Goal: Transaction & Acquisition: Purchase product/service

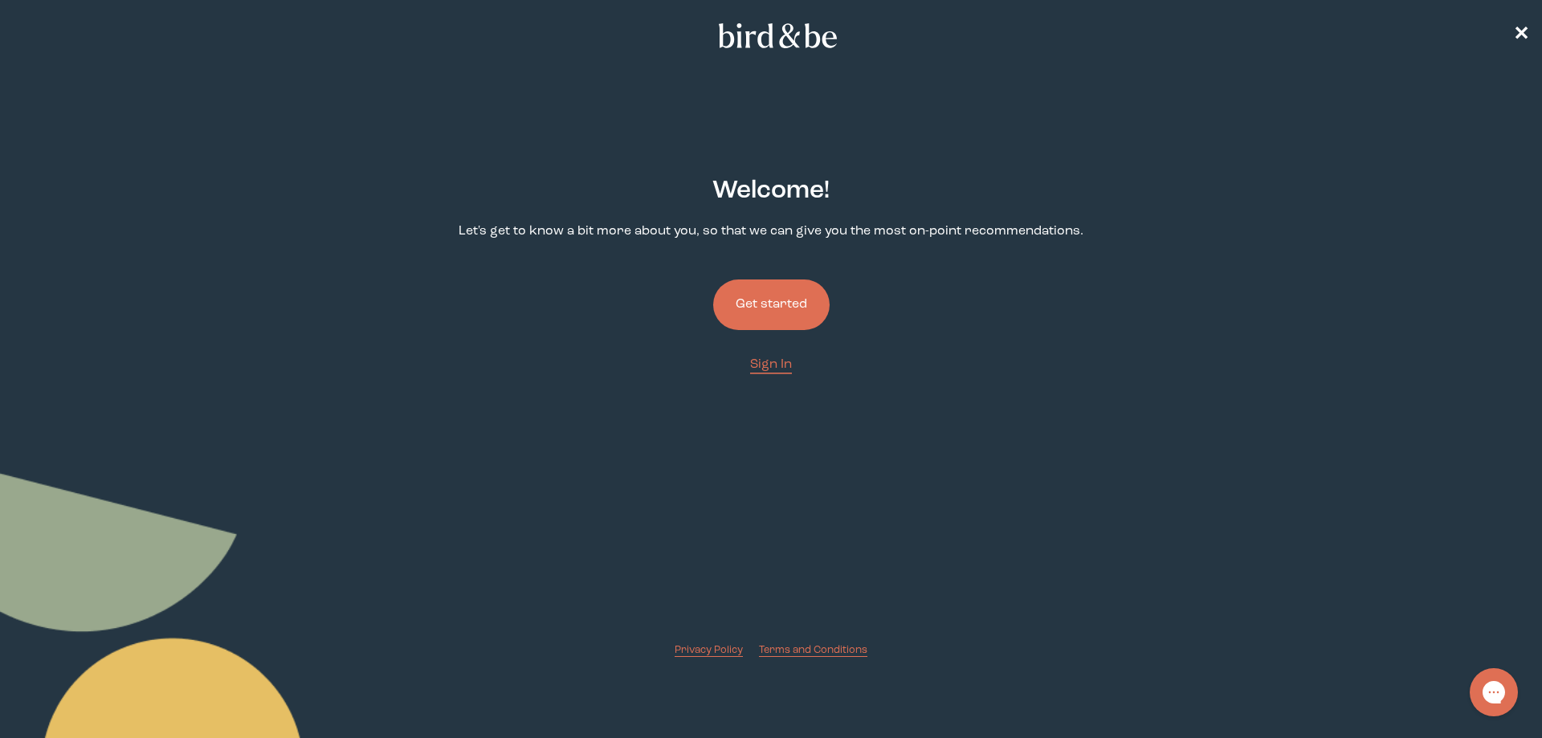
click at [768, 312] on button "Get started" at bounding box center [771, 305] width 116 height 51
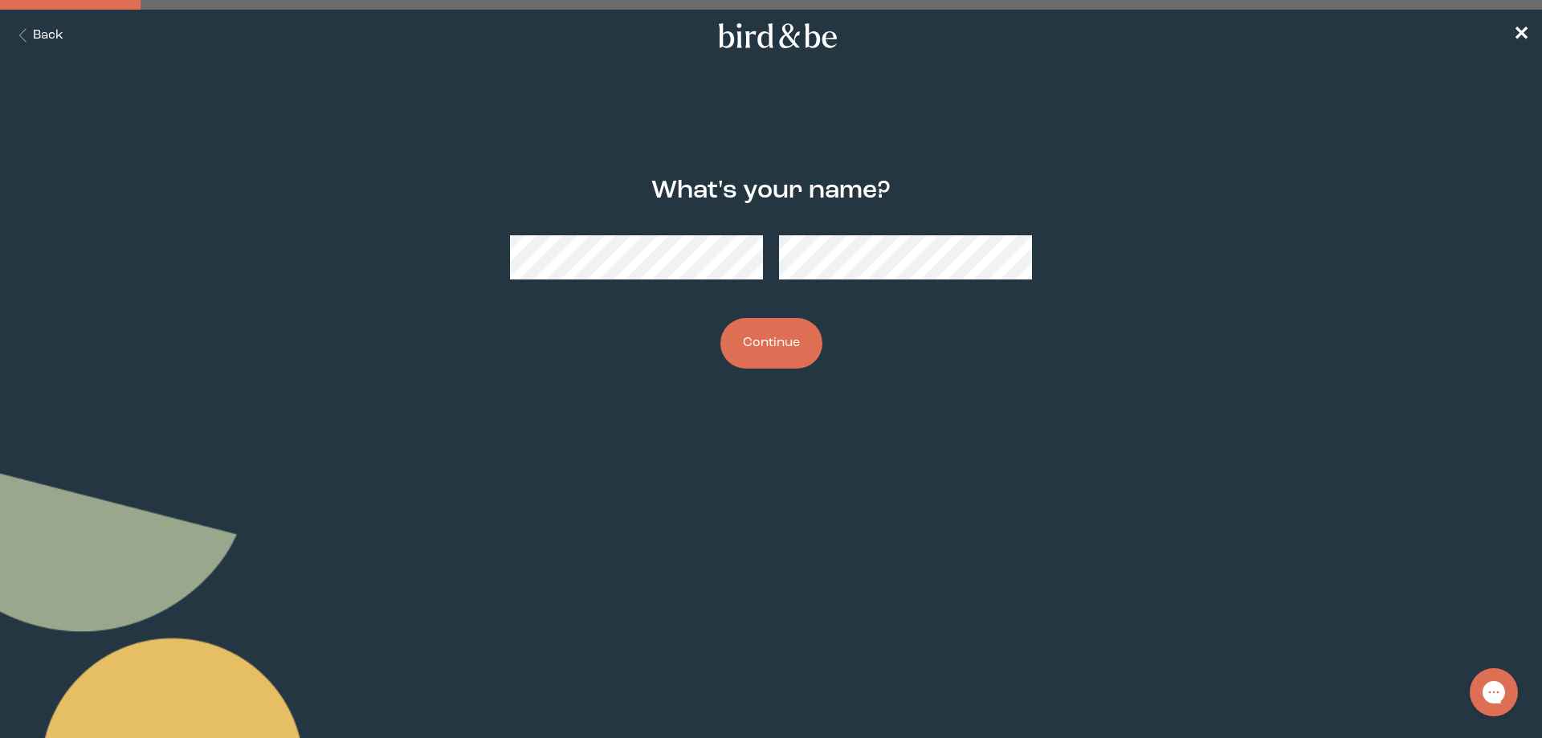
click at [782, 336] on button "Continue" at bounding box center [771, 343] width 102 height 51
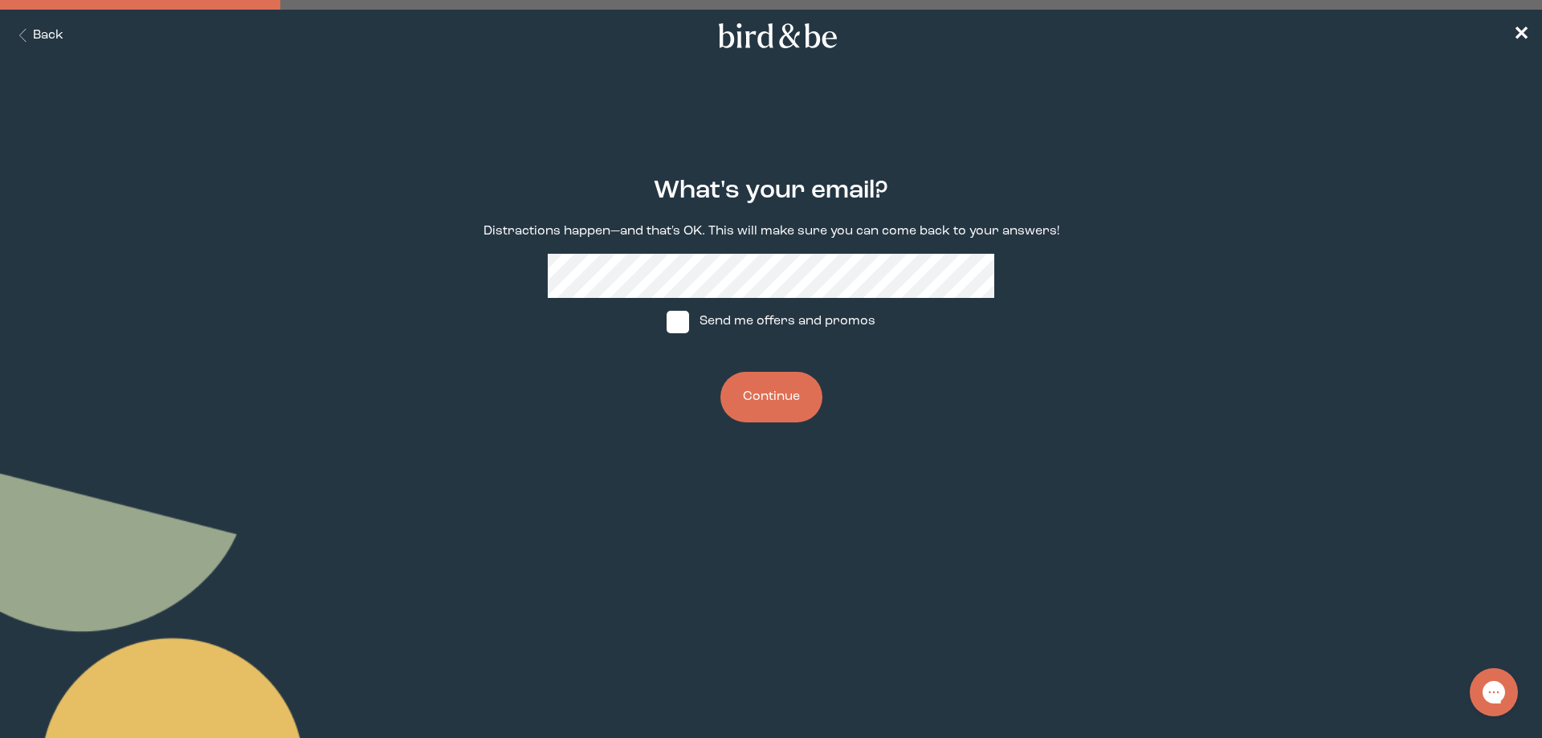
click at [760, 386] on button "Continue" at bounding box center [771, 397] width 102 height 51
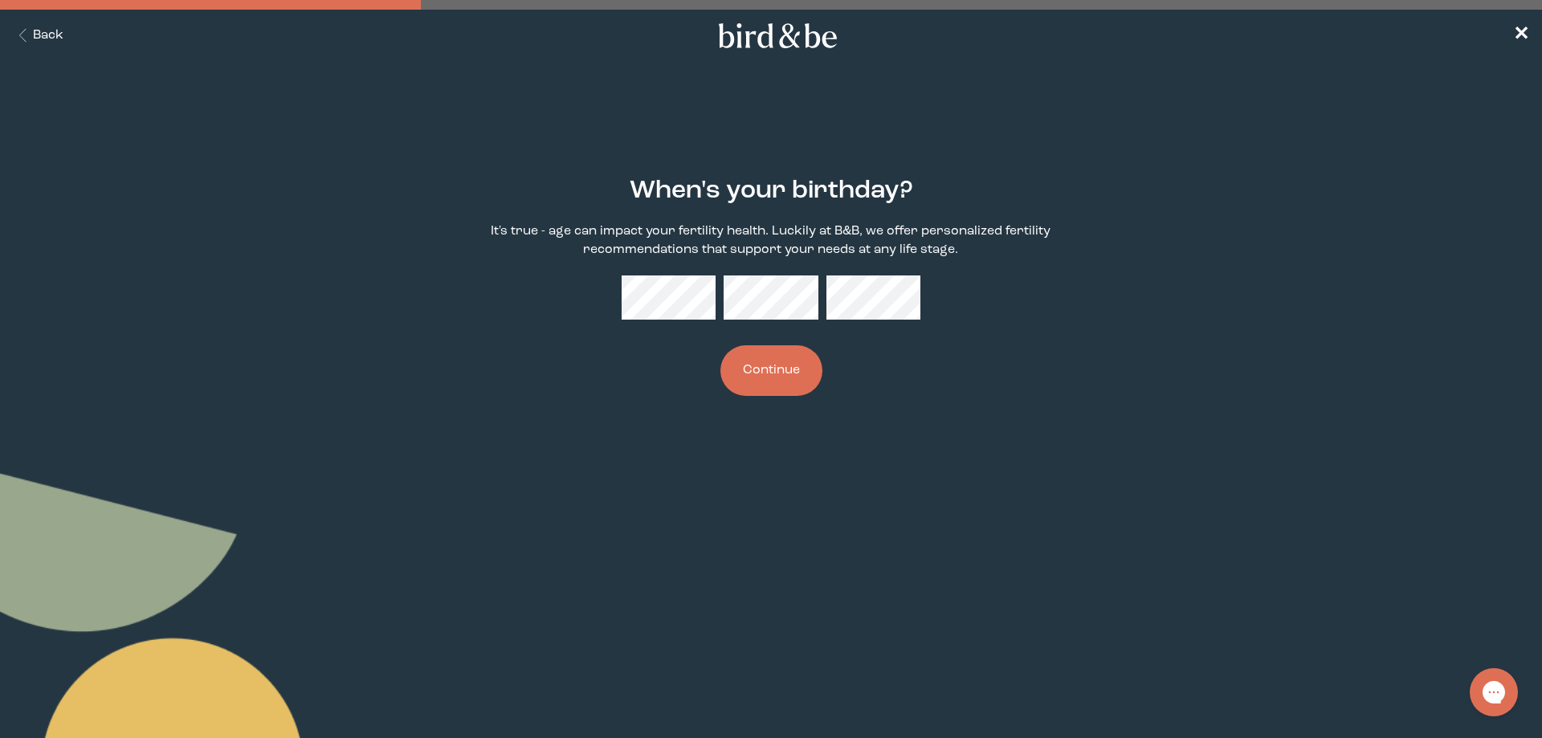
click at [779, 373] on button "Continue" at bounding box center [771, 370] width 102 height 51
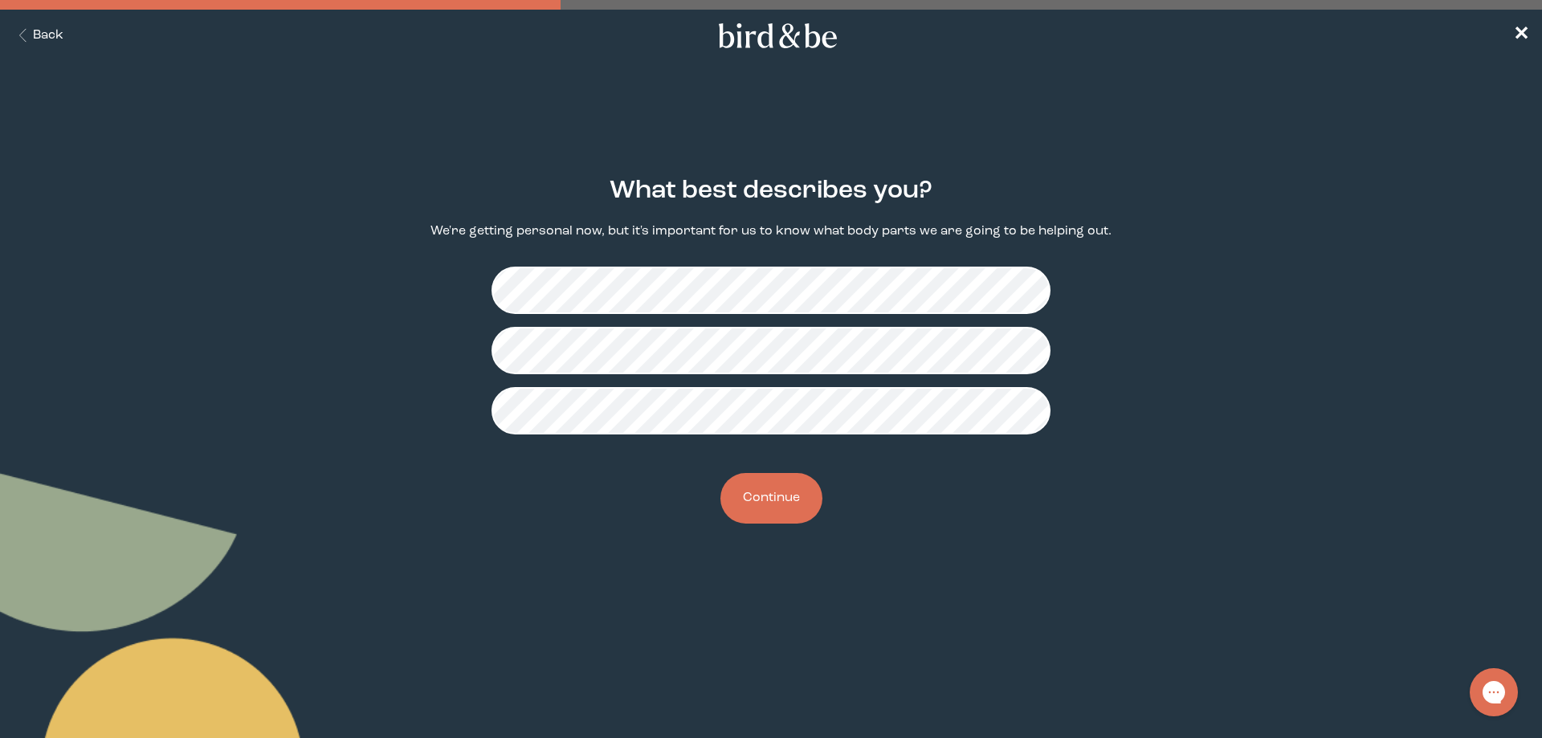
click at [771, 512] on button "Continue" at bounding box center [771, 498] width 102 height 51
click at [778, 493] on button "Continue" at bounding box center [771, 498] width 102 height 51
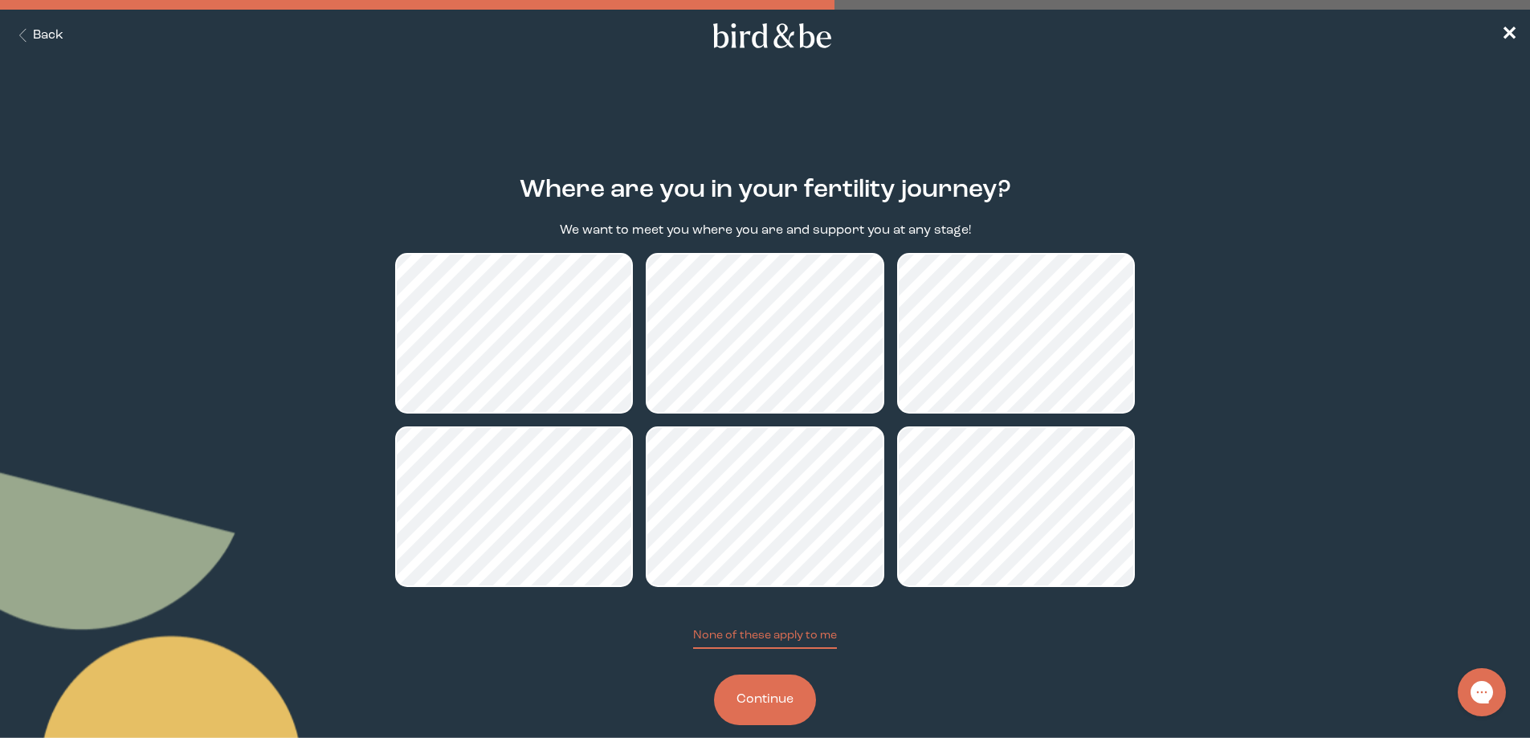
click at [753, 700] on button "Continue" at bounding box center [765, 700] width 102 height 51
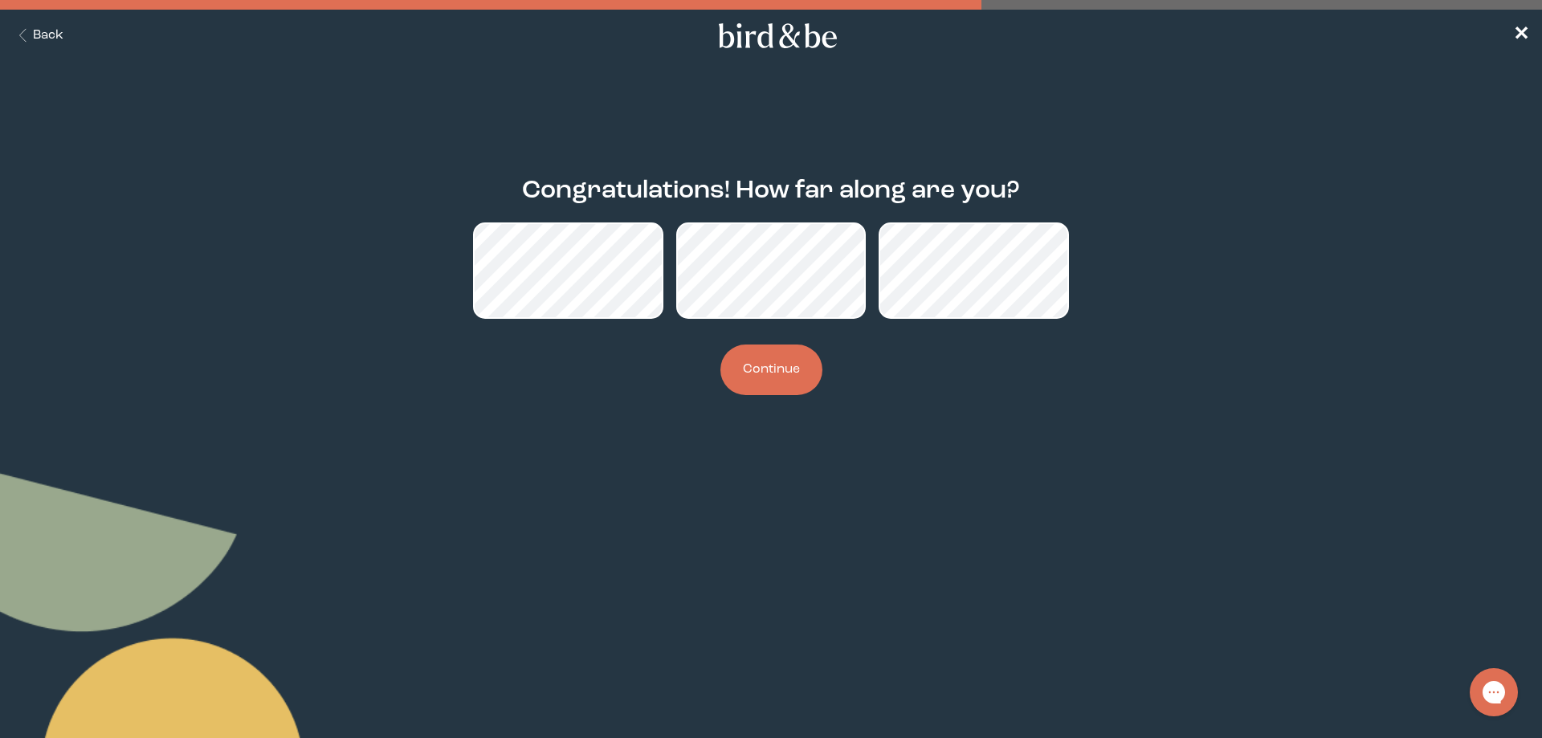
click at [798, 365] on button "Continue" at bounding box center [771, 370] width 102 height 51
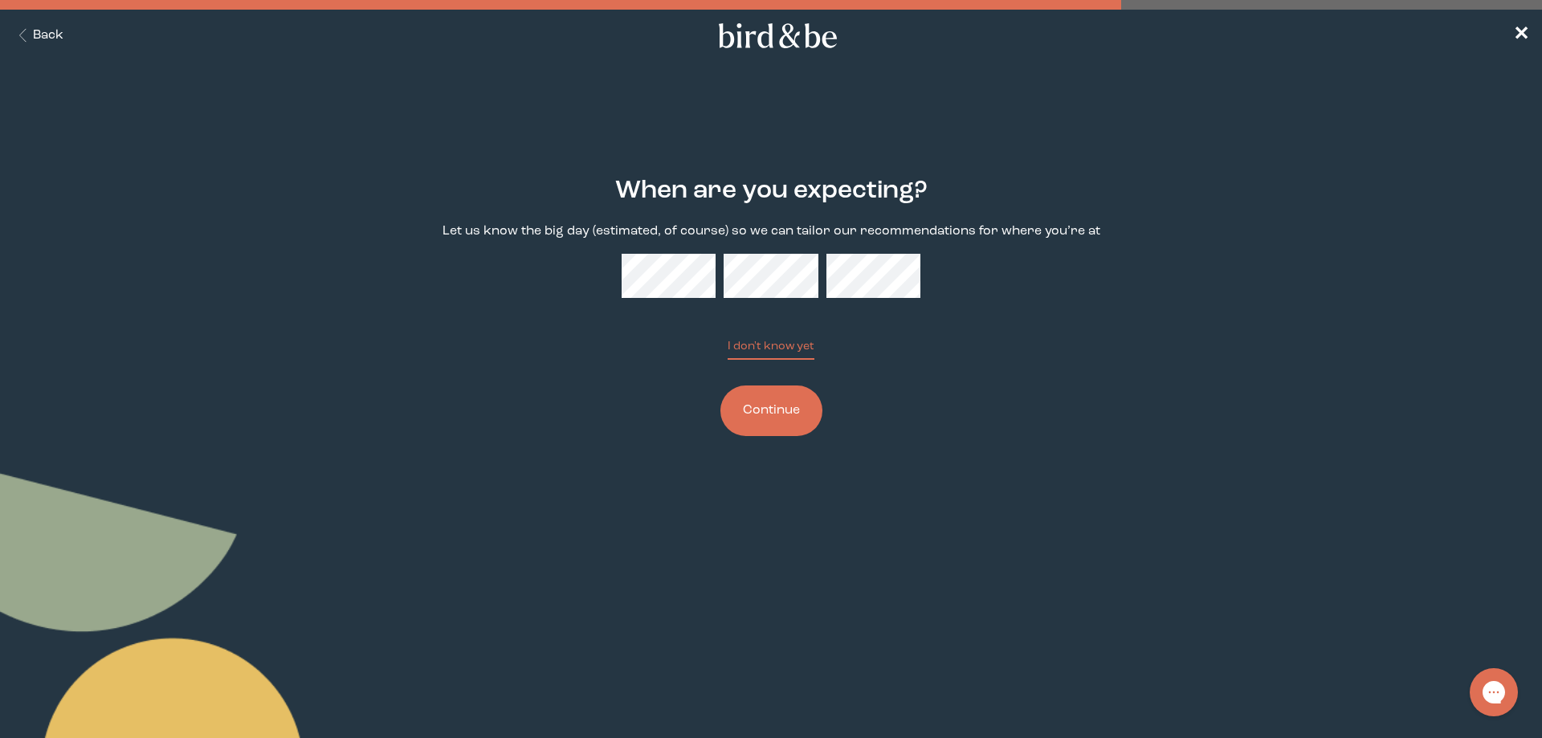
click at [786, 422] on button "Continue" at bounding box center [771, 411] width 102 height 51
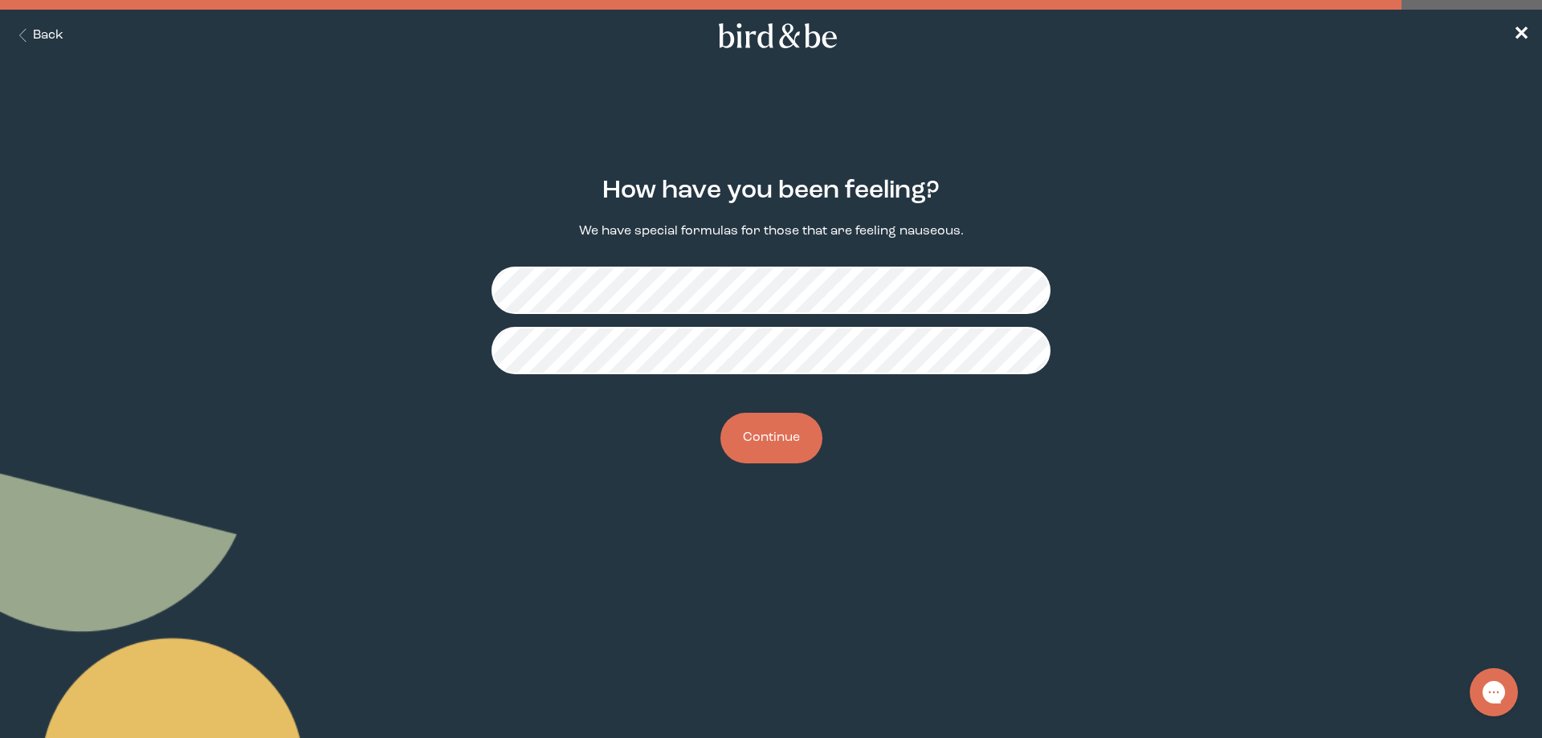
click at [773, 435] on button "Continue" at bounding box center [771, 438] width 102 height 51
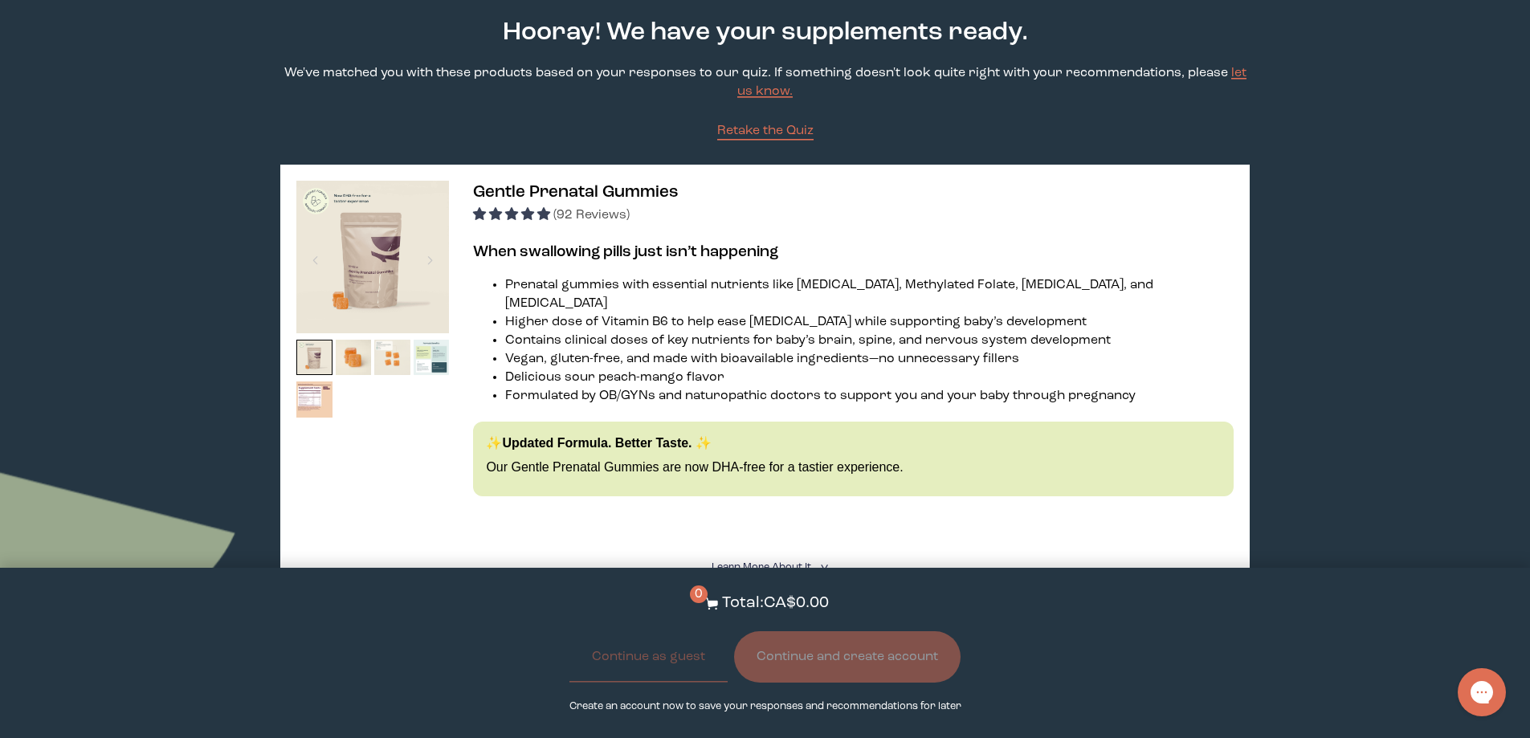
scroll to position [80, 0]
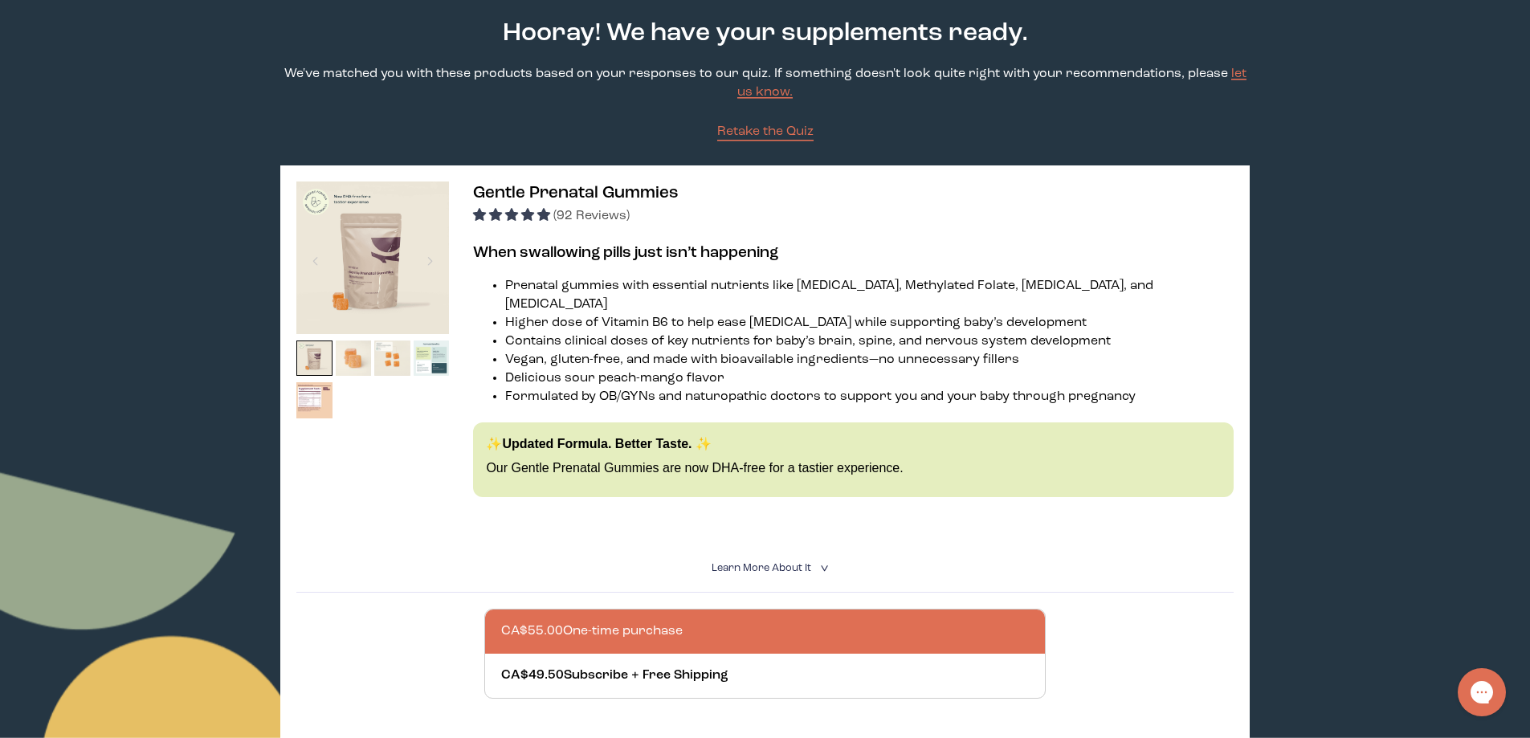
click at [358, 360] on img at bounding box center [354, 359] width 36 height 36
click at [400, 365] on img at bounding box center [392, 359] width 36 height 36
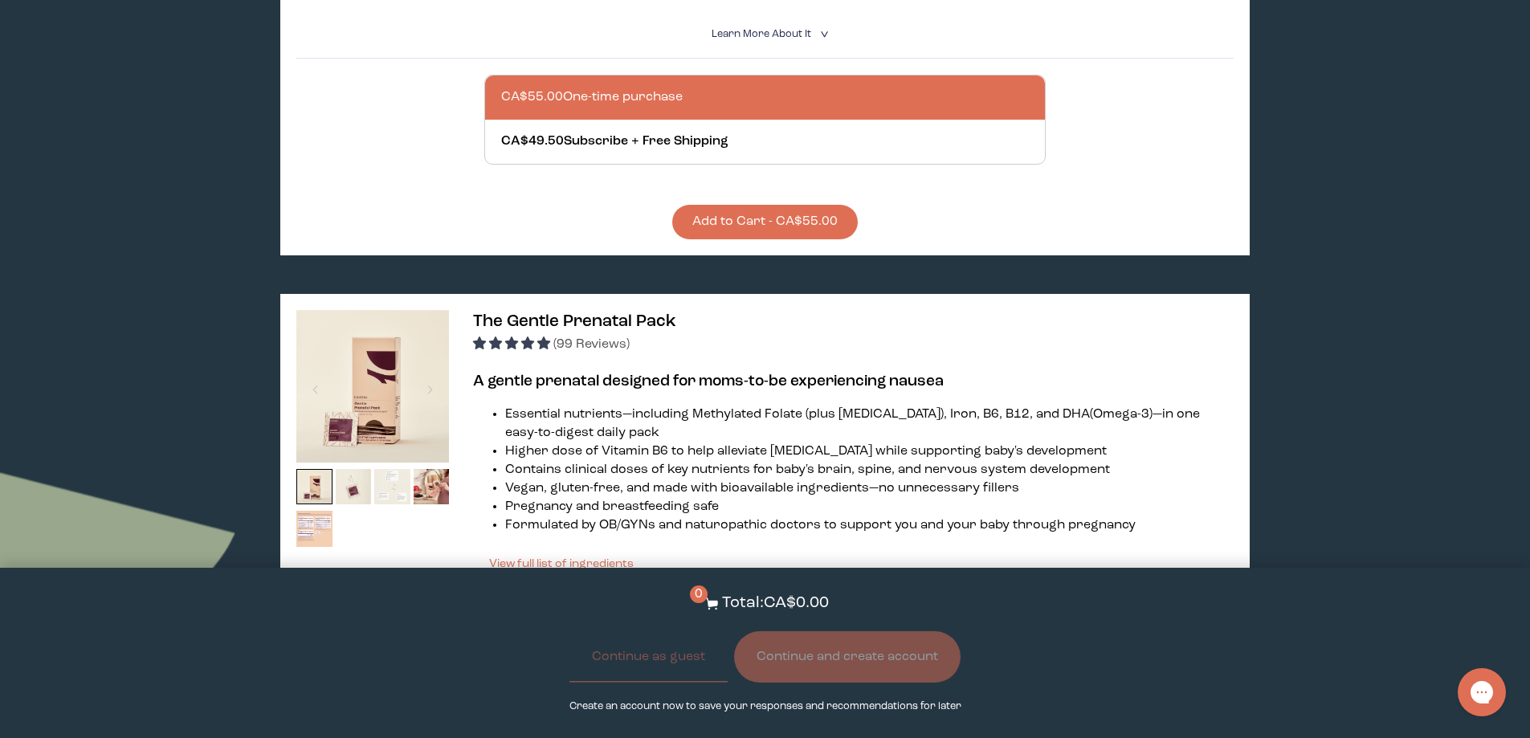
scroll to position [643, 0]
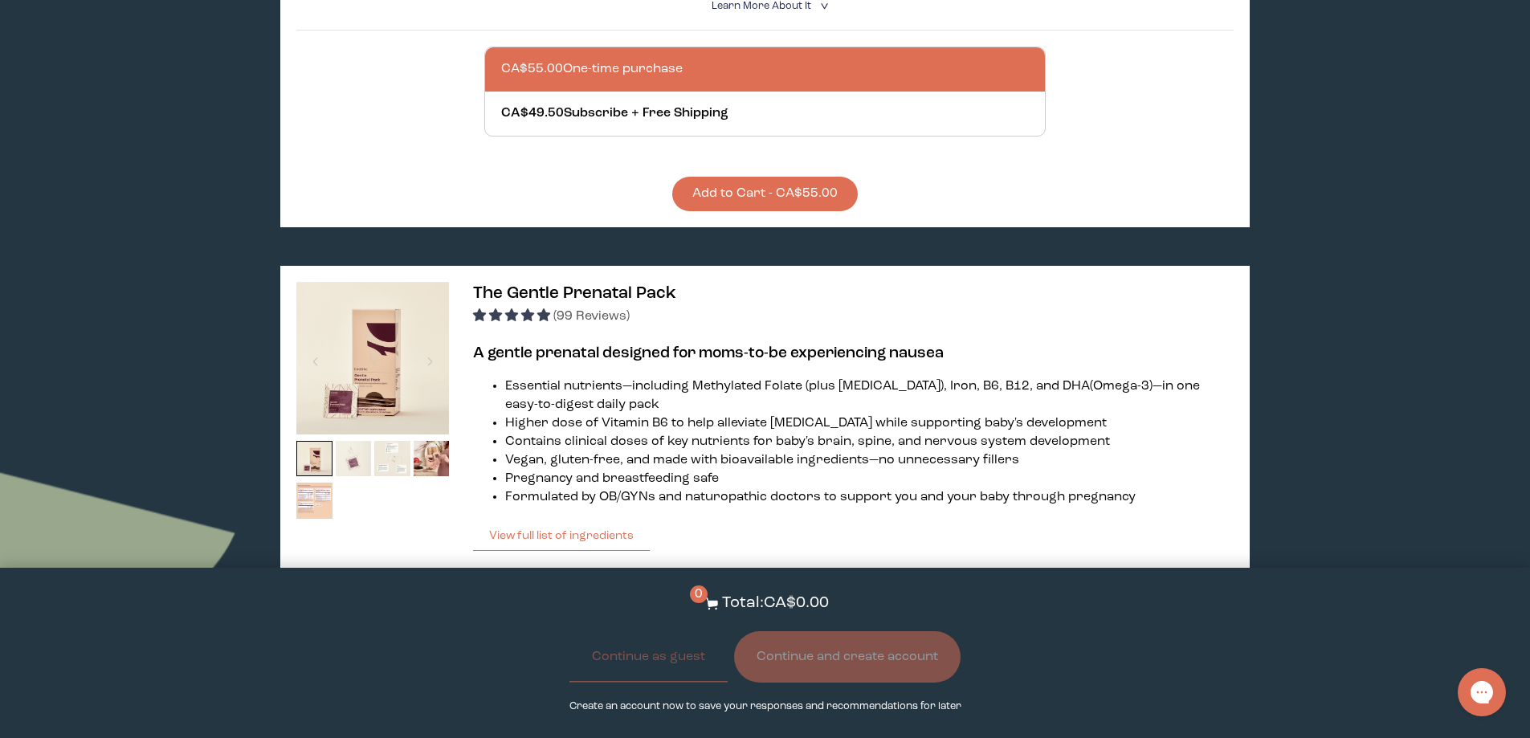
click at [356, 441] on img at bounding box center [354, 459] width 36 height 36
click at [399, 451] on img at bounding box center [392, 459] width 36 height 36
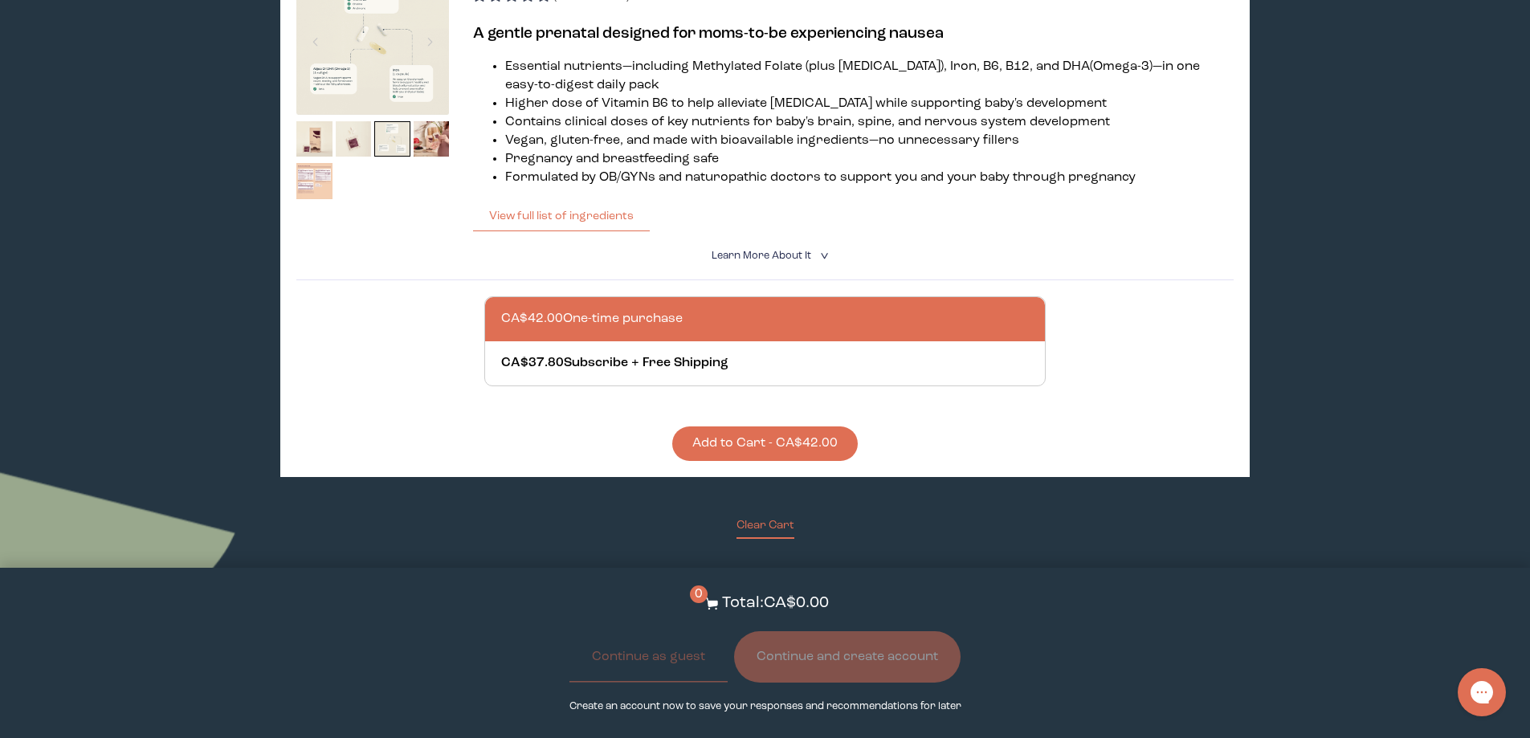
scroll to position [964, 0]
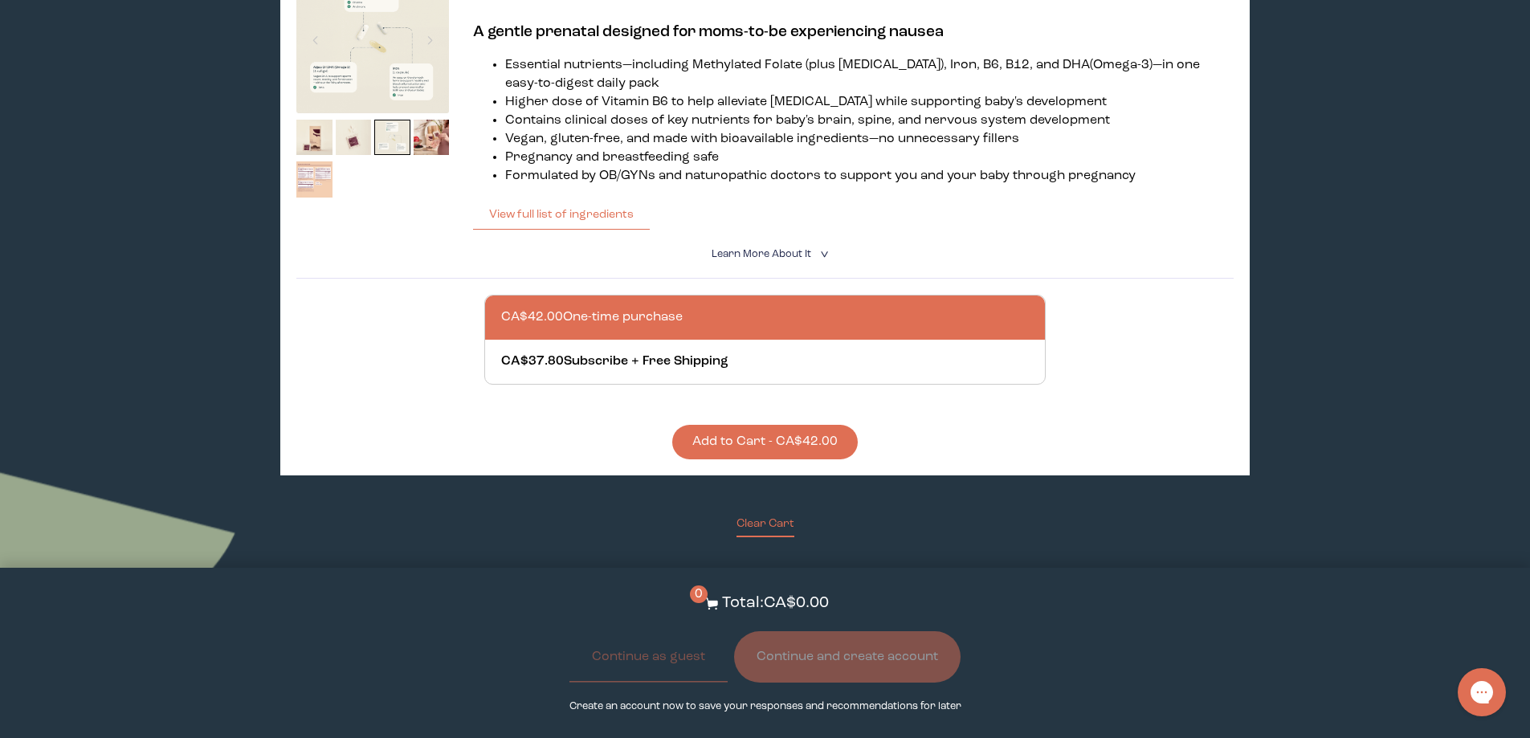
click at [545, 308] on div at bounding box center [781, 318] width 561 height 44
click at [501, 308] on input "CA$42.00 One-time purchase" at bounding box center [500, 308] width 1 height 1
click at [614, 343] on div at bounding box center [781, 362] width 561 height 44
click at [501, 352] on input "CA$37.80 Subscribe + Free Shipping" at bounding box center [500, 352] width 1 height 1
radio input "true"
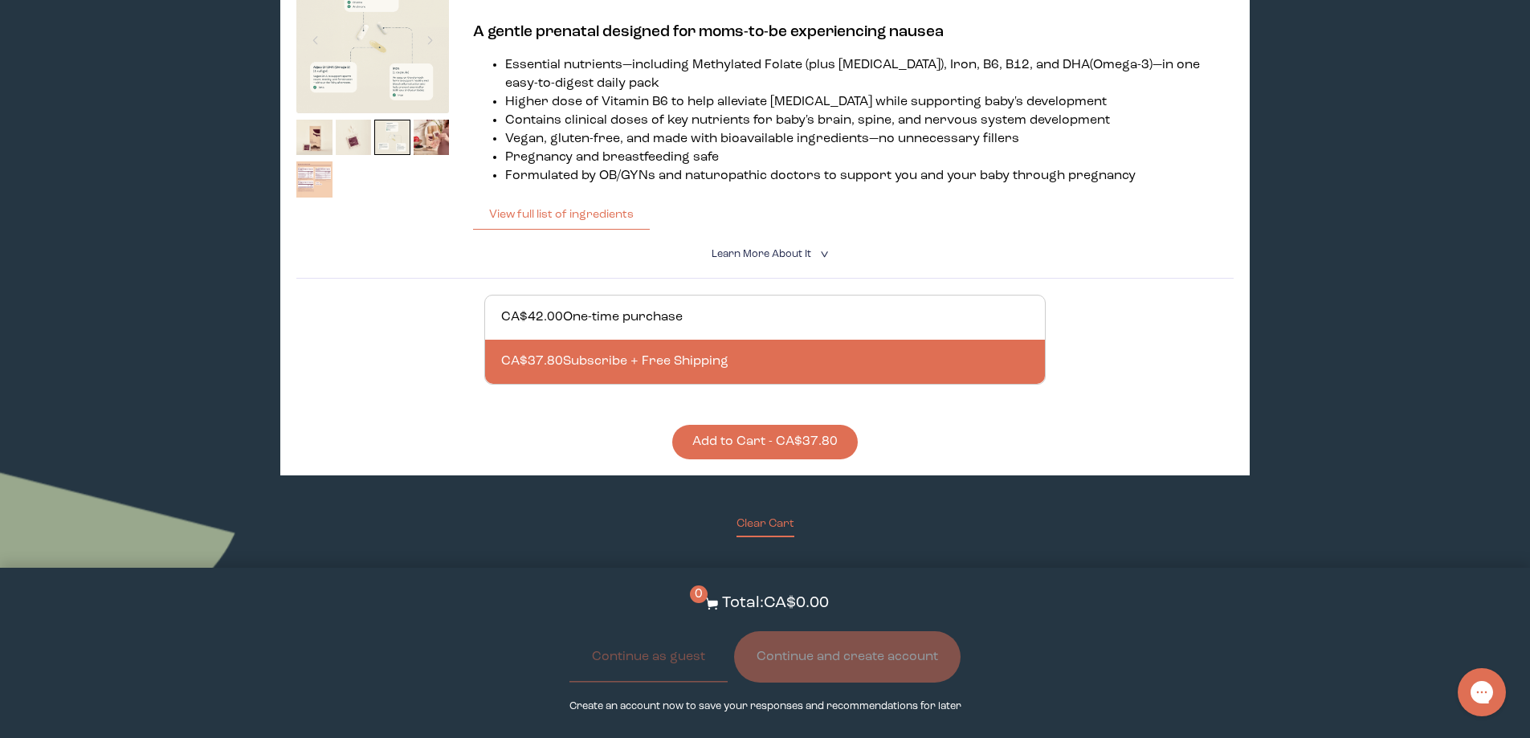
click at [736, 425] on button "Add to Cart - CA$37.80" at bounding box center [765, 442] width 186 height 35
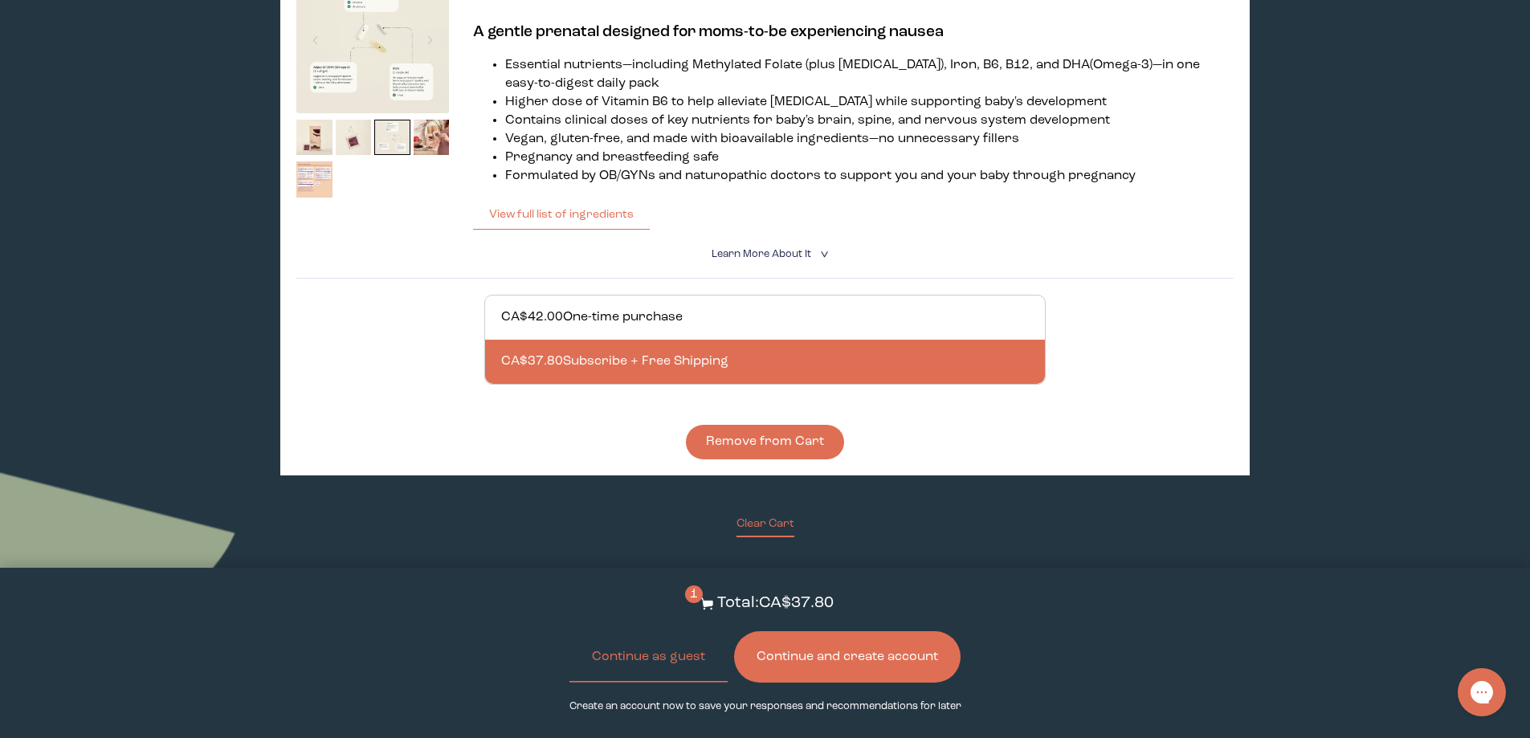
click at [879, 659] on button "Continue and create account" at bounding box center [847, 656] width 226 height 51
